Goal: Transaction & Acquisition: Purchase product/service

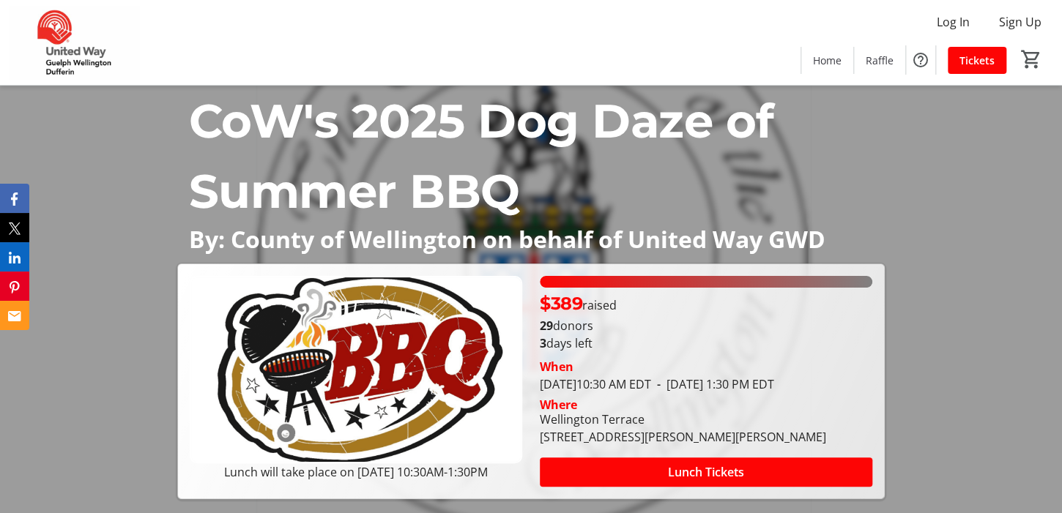
scroll to position [147, 0]
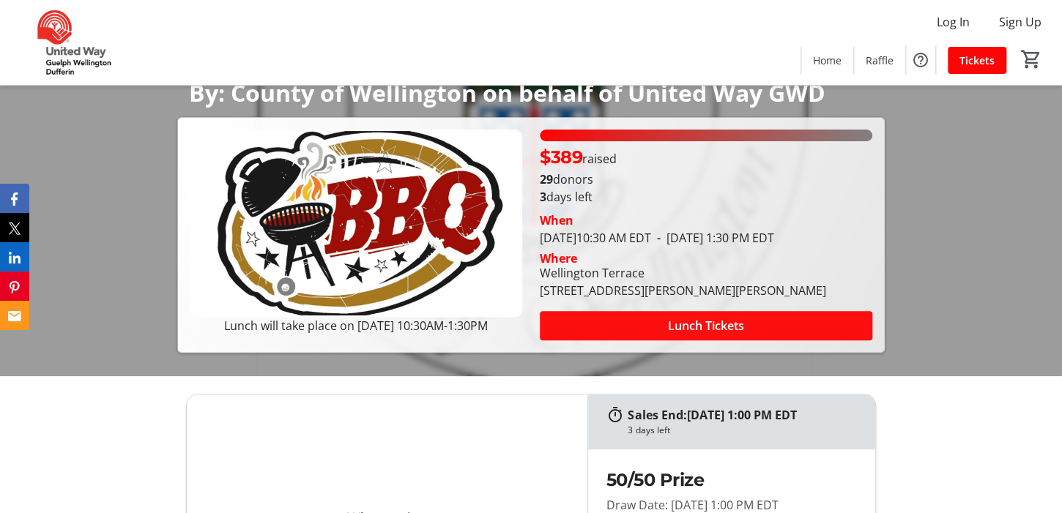
click at [738, 335] on span "Lunch Tickets" at bounding box center [706, 326] width 76 height 18
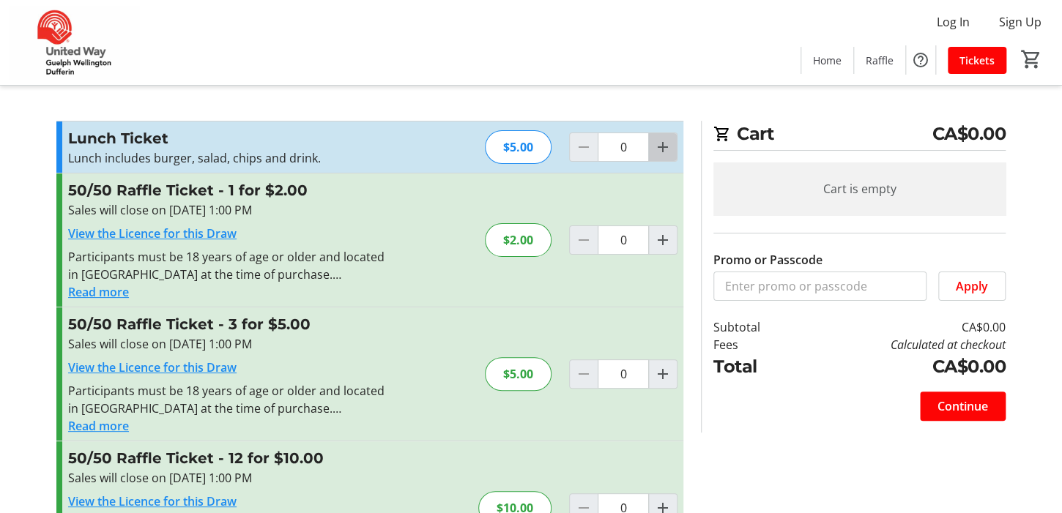
click at [675, 141] on span "Increment by one" at bounding box center [663, 147] width 28 height 28
type input "1"
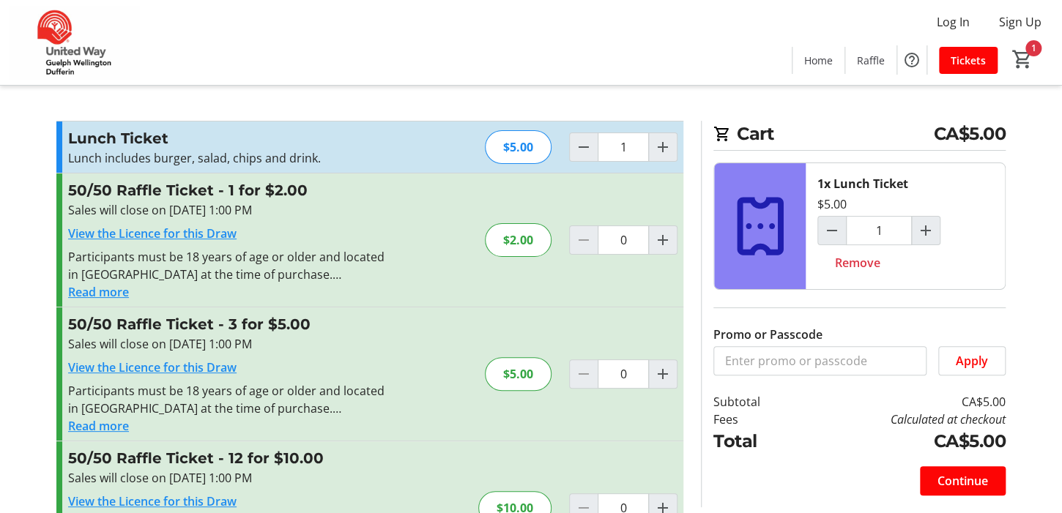
scroll to position [147, 0]
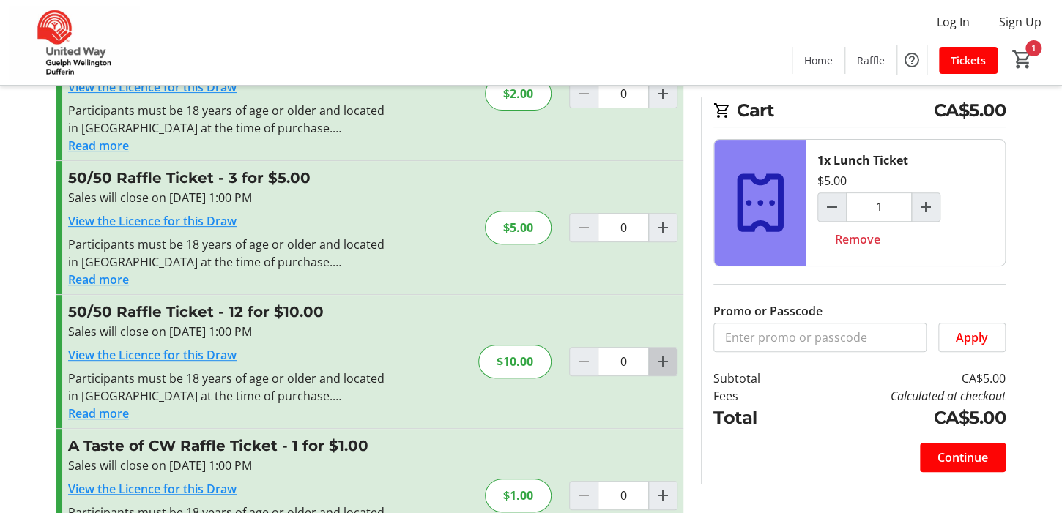
click at [653, 356] on span "Increment by one" at bounding box center [663, 362] width 28 height 28
type input "1"
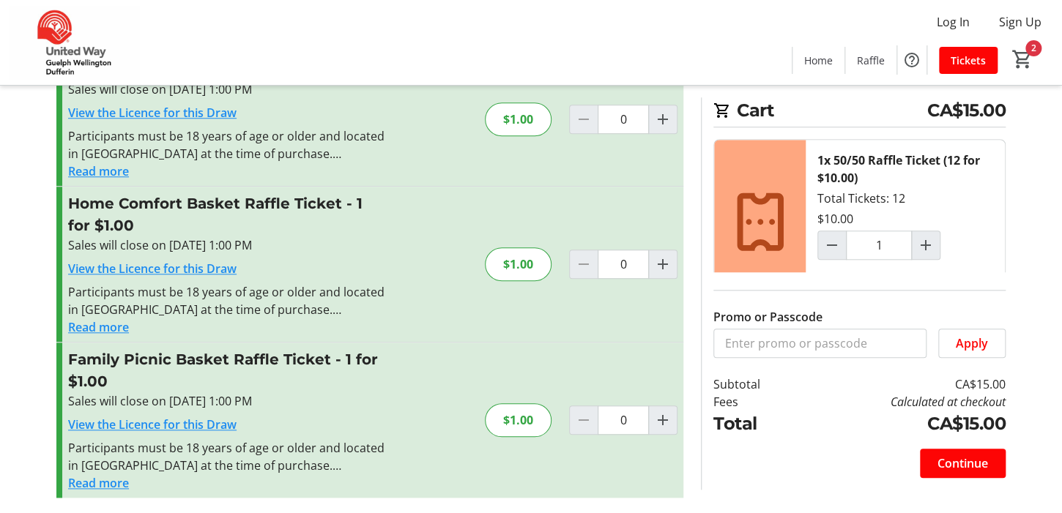
scroll to position [84, 0]
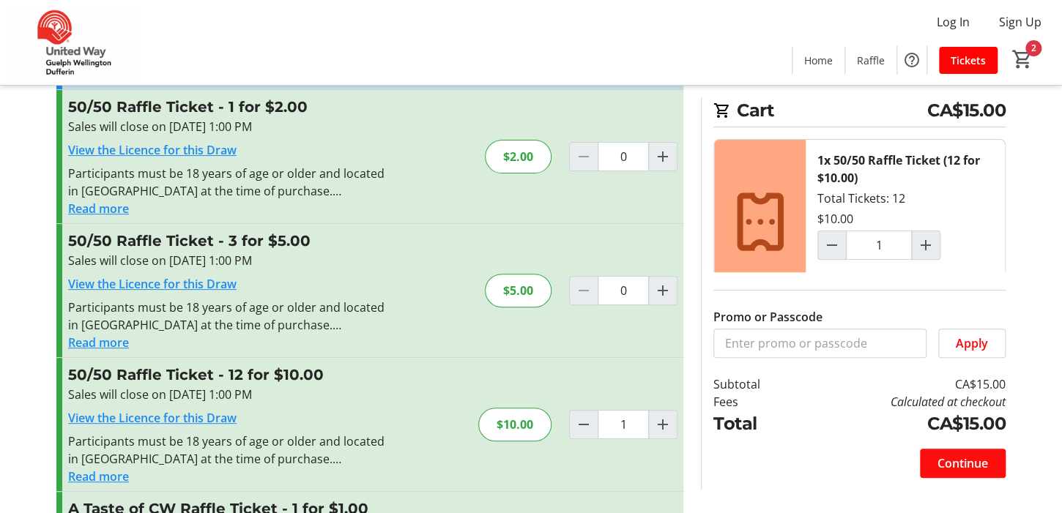
click at [985, 479] on span at bounding box center [963, 463] width 86 height 35
click at [985, 465] on div "Continue" at bounding box center [963, 463] width 86 height 29
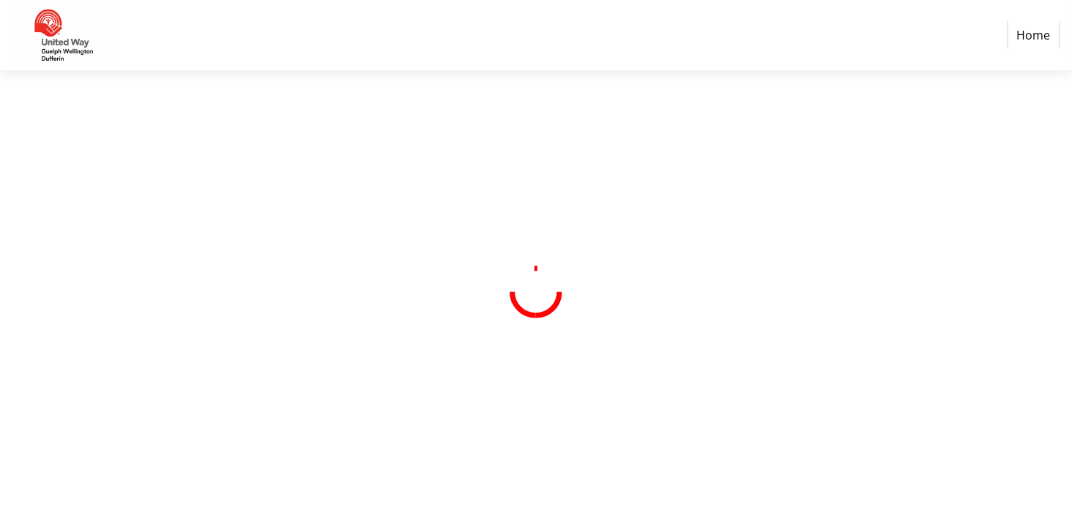
select select "CA"
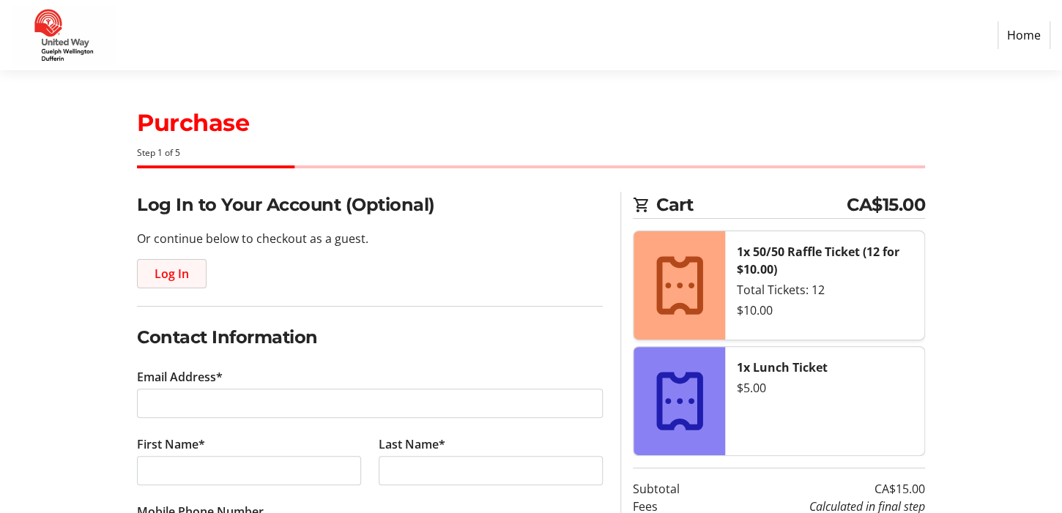
click at [177, 259] on span "button" at bounding box center [172, 273] width 68 height 35
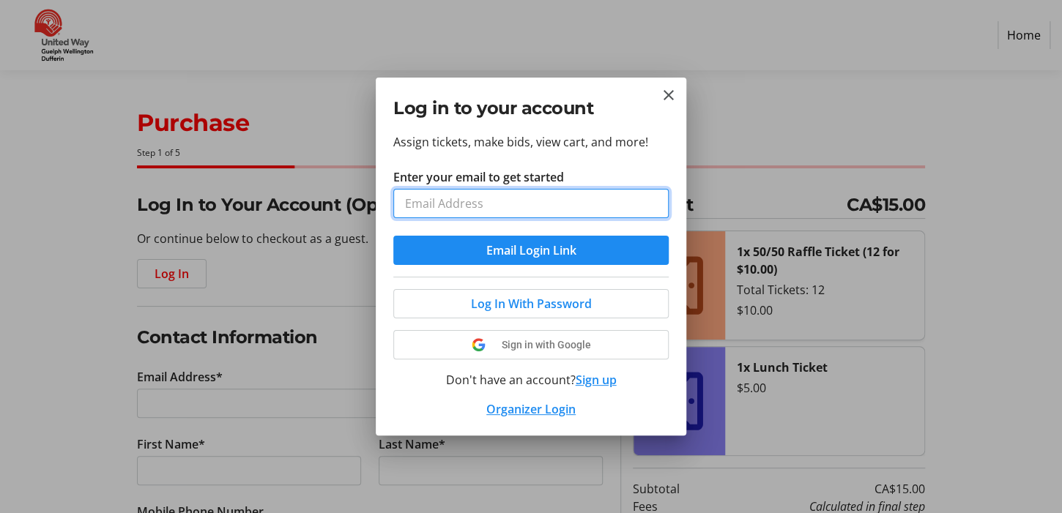
click at [526, 197] on input "Enter your email to get started" at bounding box center [530, 203] width 275 height 29
type input "[EMAIL_ADDRESS][DOMAIN_NAME]"
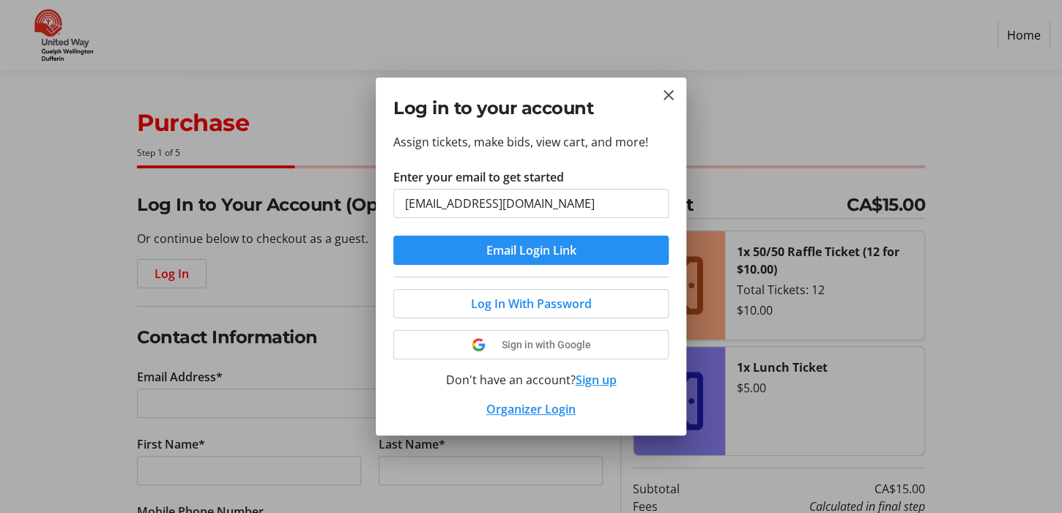
click at [522, 234] on span "submit" at bounding box center [530, 250] width 275 height 35
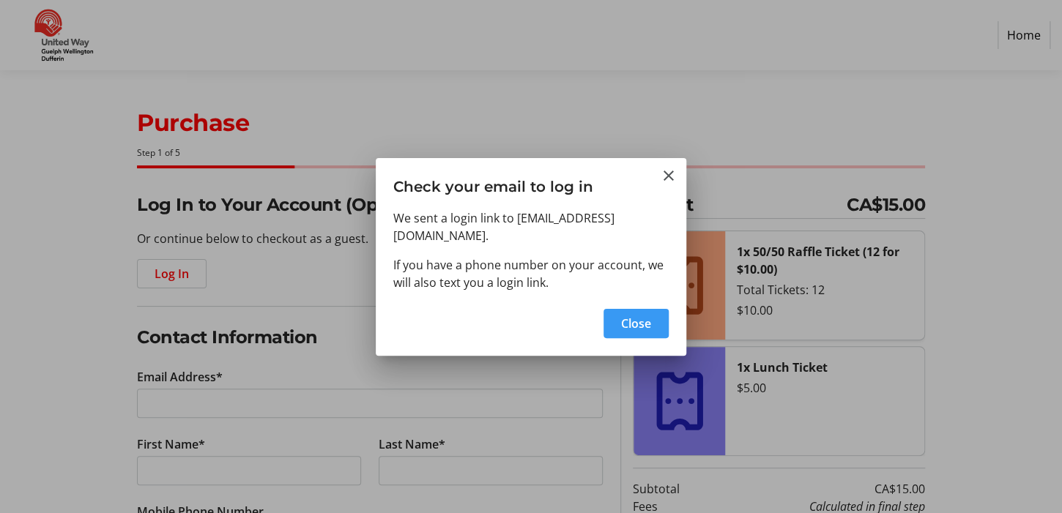
click at [650, 315] on span "Close" at bounding box center [636, 324] width 30 height 18
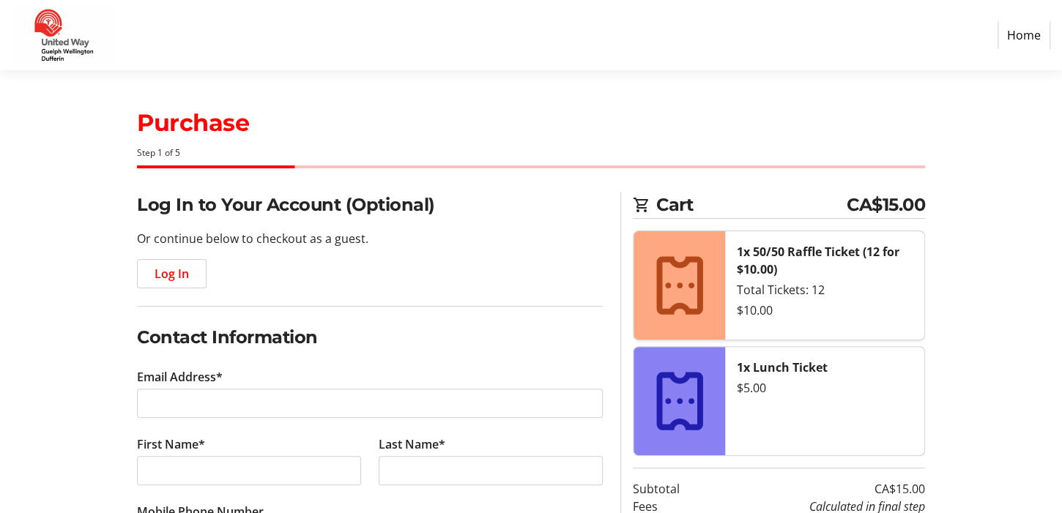
type input "[EMAIL_ADDRESS][DOMAIN_NAME]"
type input "[PERSON_NAME]"
type input "[PHONE_NUMBER]"
radio input "true"
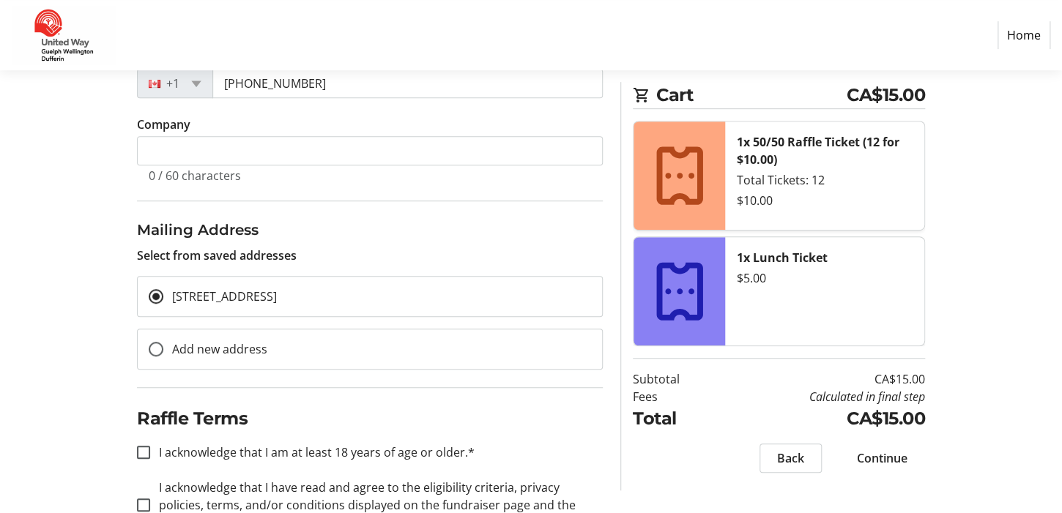
scroll to position [390, 0]
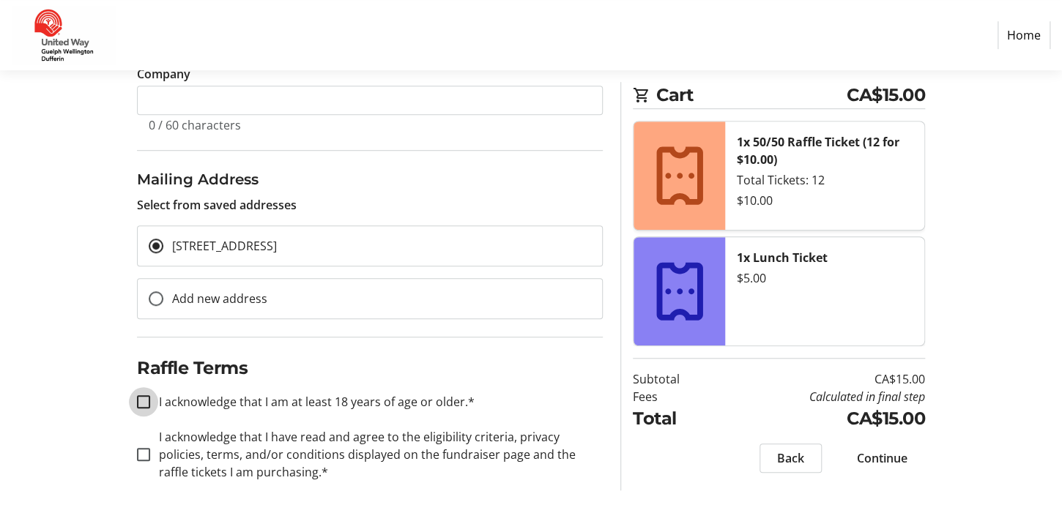
click at [144, 396] on input "I acknowledge that I am at least 18 years of age or older.*" at bounding box center [143, 402] width 13 height 13
checkbox input "true"
click at [149, 455] on input "I acknowledge that I have read and agree to the eligibility criteria, privacy p…" at bounding box center [143, 454] width 13 height 13
checkbox input "true"
click at [878, 463] on span "Continue" at bounding box center [882, 459] width 51 height 18
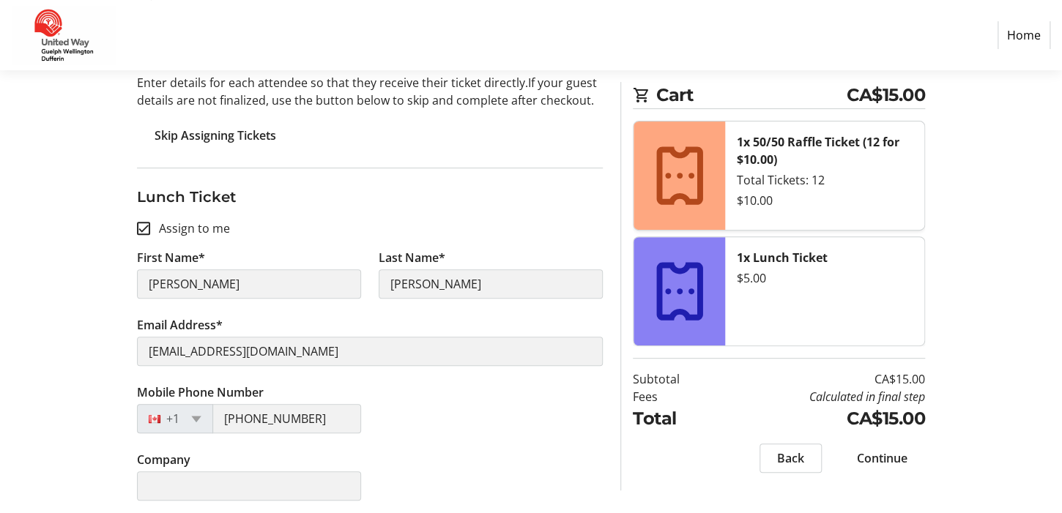
scroll to position [159, 0]
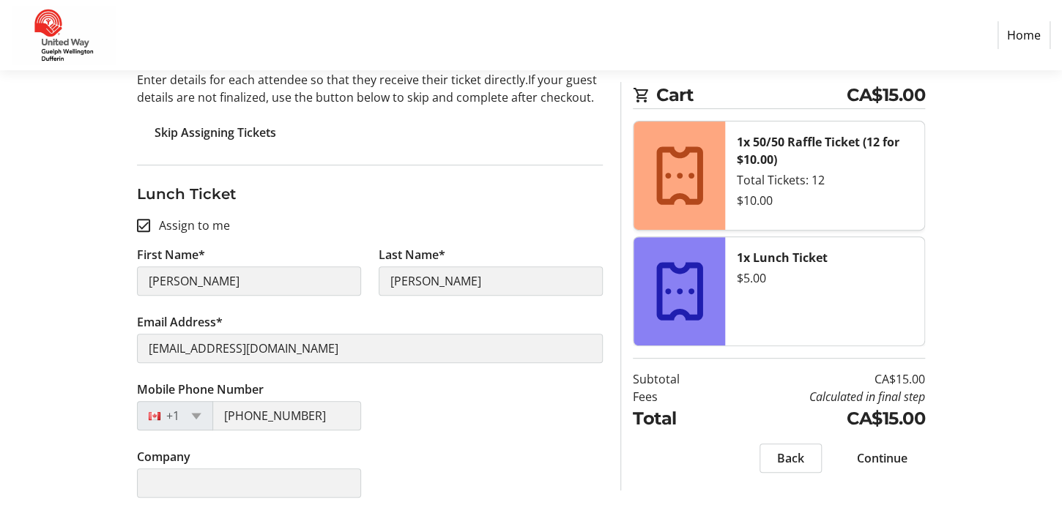
click at [903, 454] on span "Continue" at bounding box center [882, 459] width 51 height 18
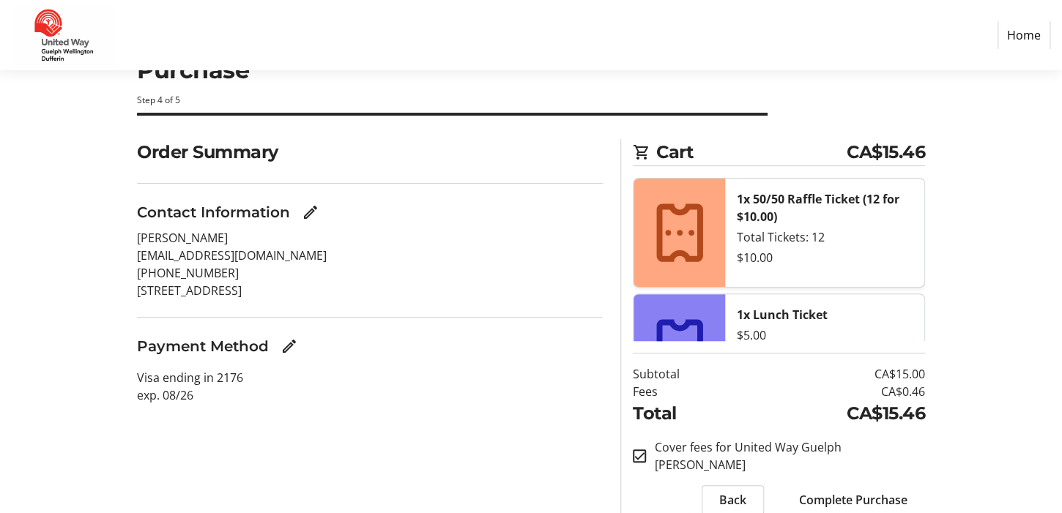
scroll to position [109, 0]
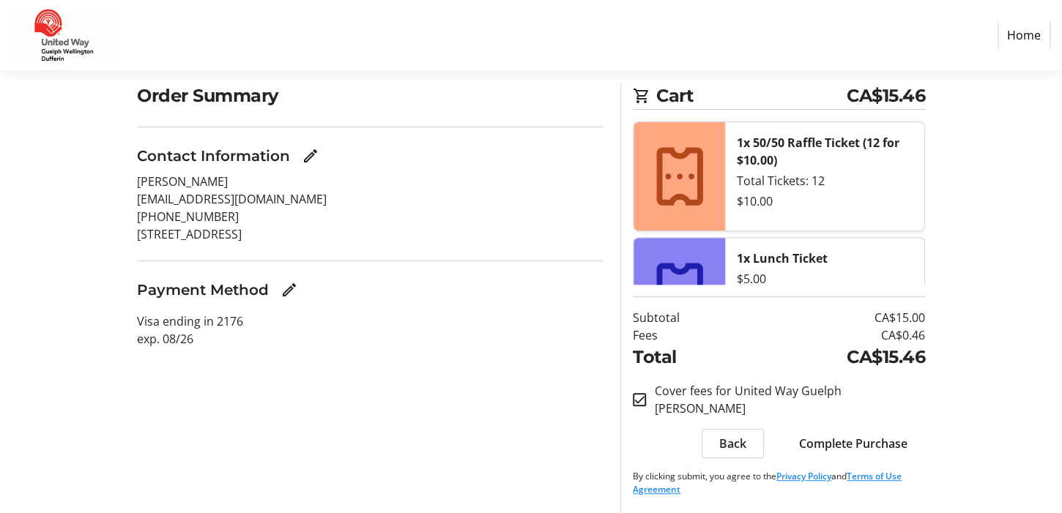
click at [878, 436] on span "Complete Purchase" at bounding box center [853, 444] width 108 height 18
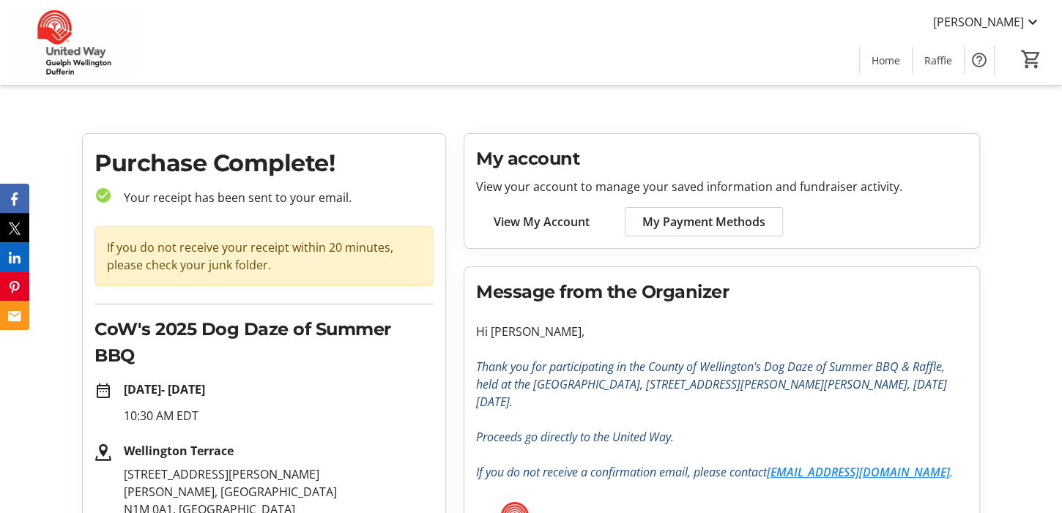
scroll to position [147, 0]
